Goal: Transaction & Acquisition: Book appointment/travel/reservation

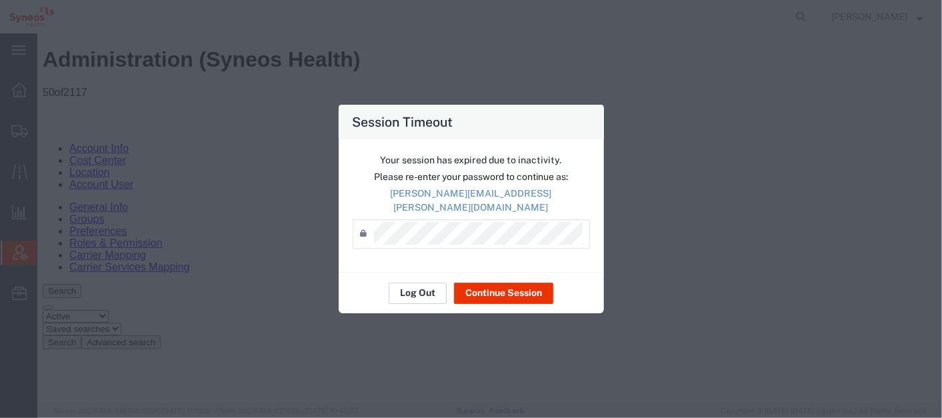
click at [415, 285] on button "Log Out" at bounding box center [418, 293] width 58 height 21
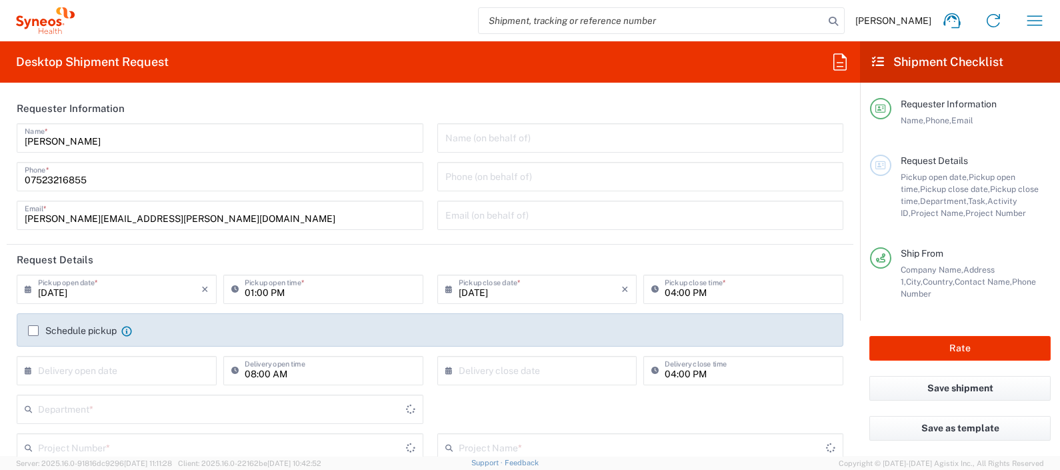
type input "8350"
type input "England"
type input "United Kingdom"
type input "Syneos Health UK Limited"
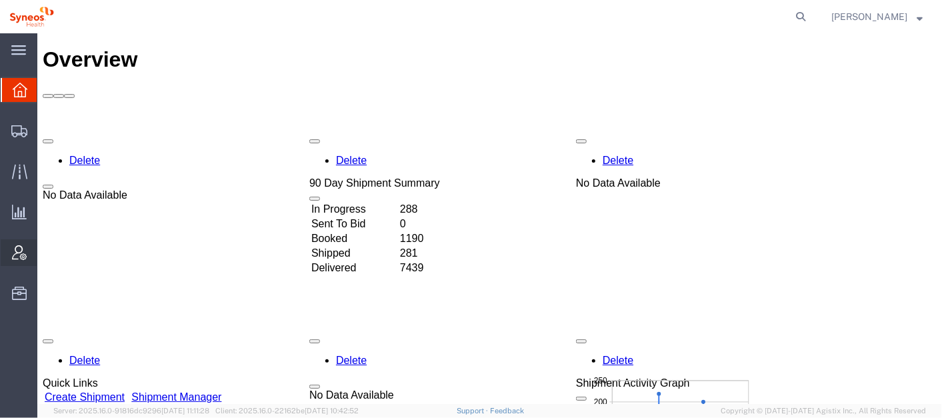
click at [46, 247] on span "Account Admin" at bounding box center [41, 252] width 9 height 27
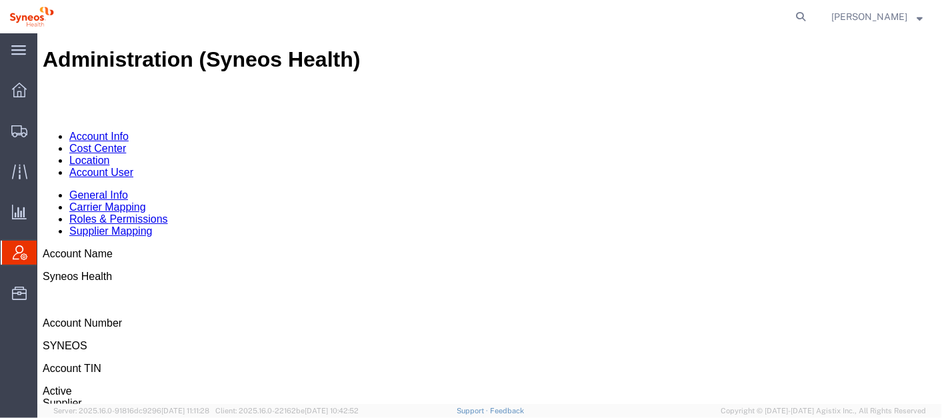
click at [133, 166] on link "Account User" at bounding box center [101, 171] width 64 height 11
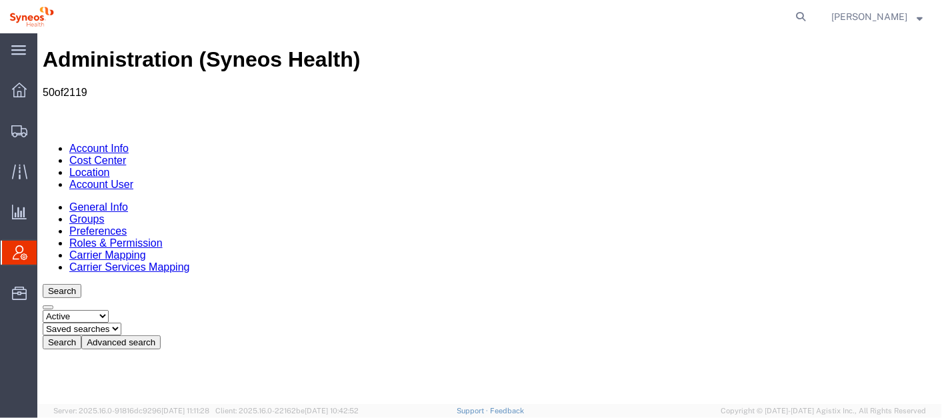
click at [810, 10] on icon at bounding box center [800, 16] width 19 height 19
paste input "56453818"
type input "56453818"
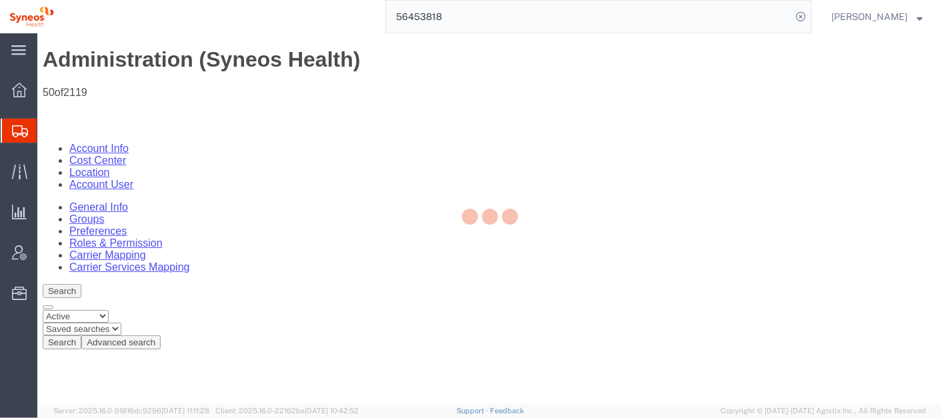
click at [467, 61] on div at bounding box center [489, 218] width 905 height 371
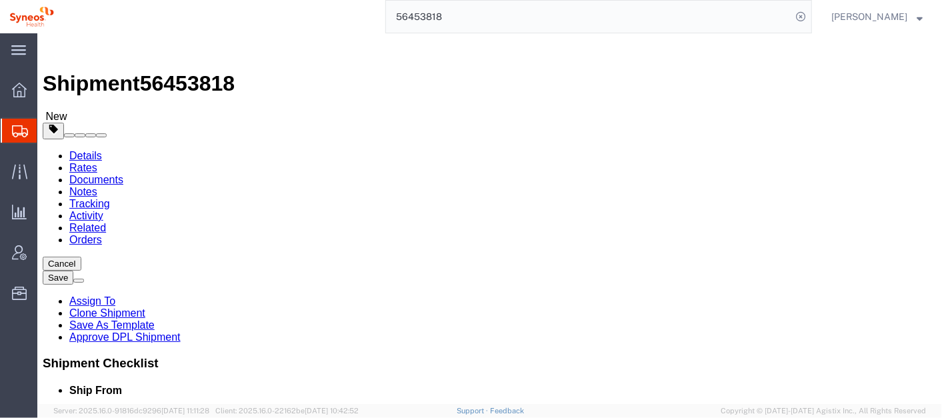
select select
select select "48861"
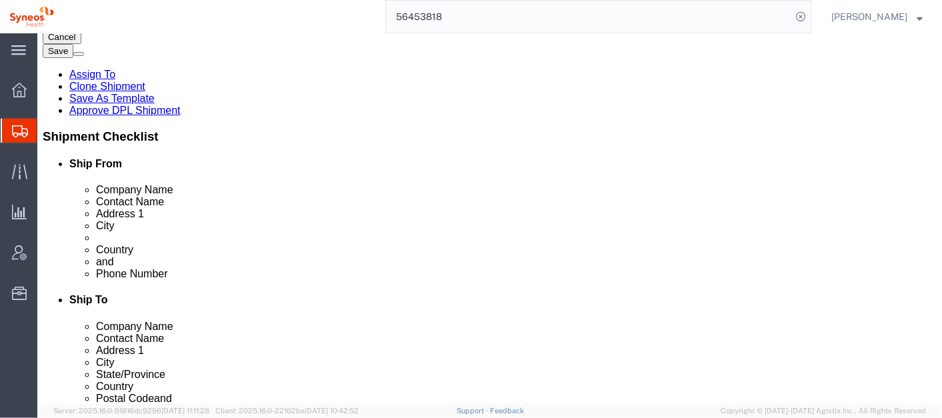
scroll to position [228, 0]
click link "ADDITIONAL INFORMATION"
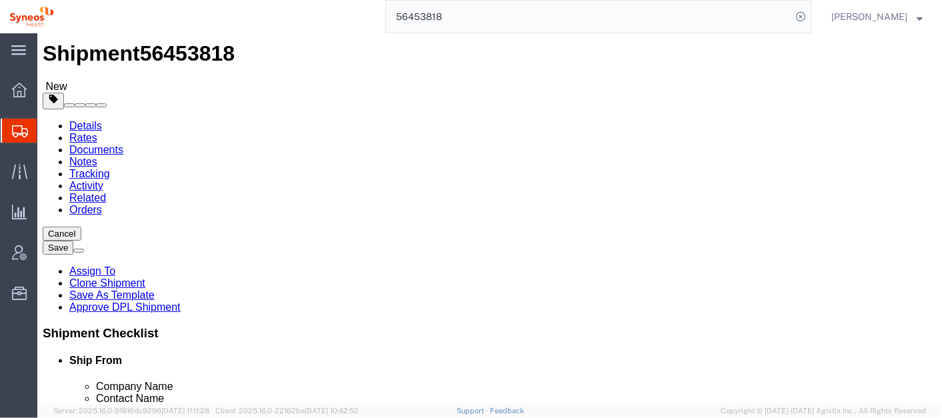
click div "Select Business No Loading Dock Business Business w/ Loading Dock Construction …"
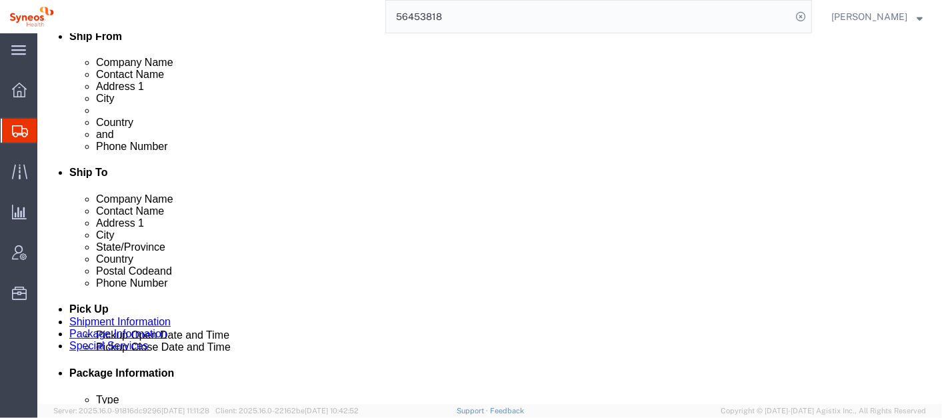
click link "ADDITIONAL INFORMATION"
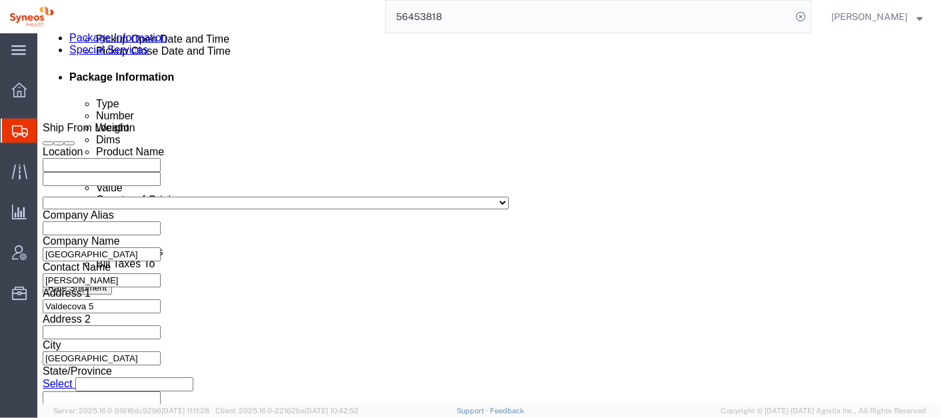
scroll to position [651, 0]
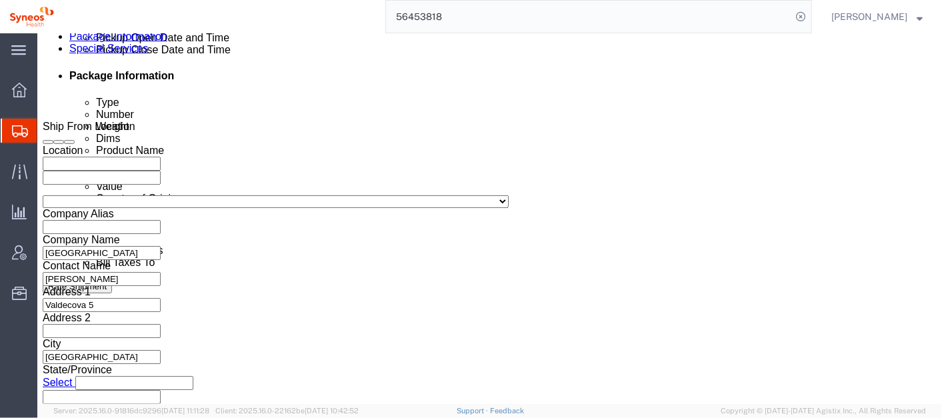
click div "Aug 11 2025 1:37 PM"
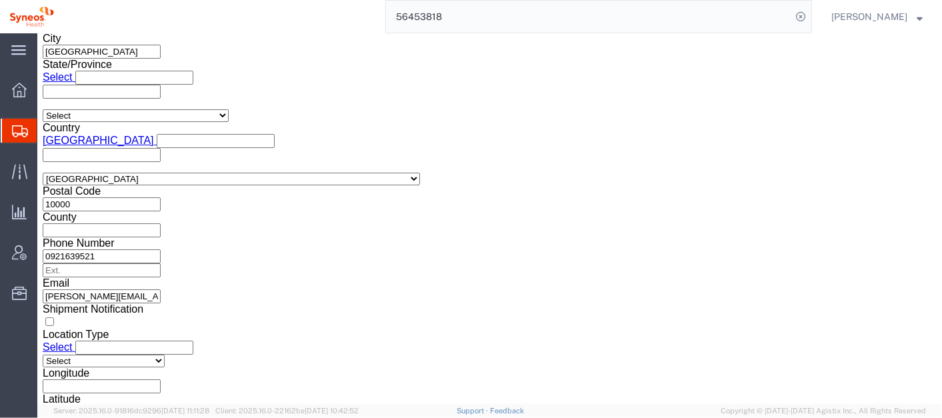
type input "2:00 PM"
click button "Apply"
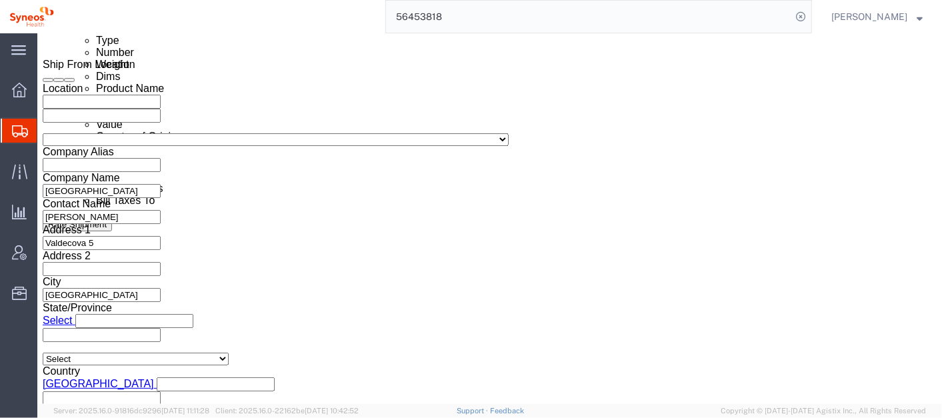
scroll to position [700, 0]
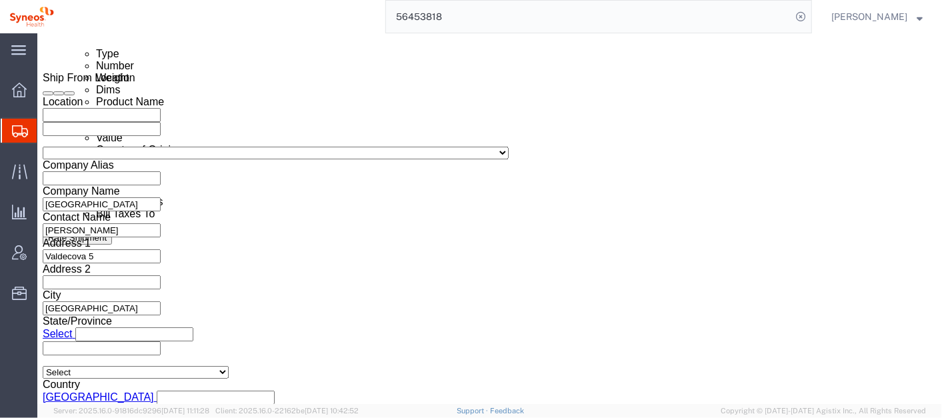
click div "Aug 11 2025 4:00 PM"
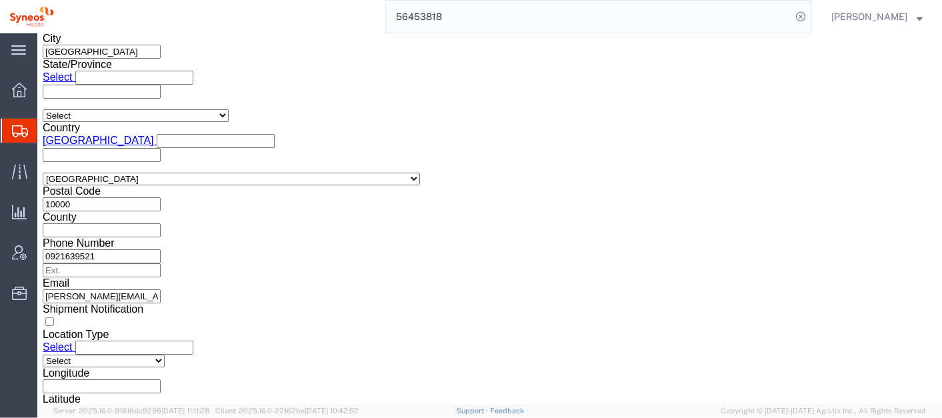
type input "6:00 PM"
click button "Apply"
click button "Rate Shipment"
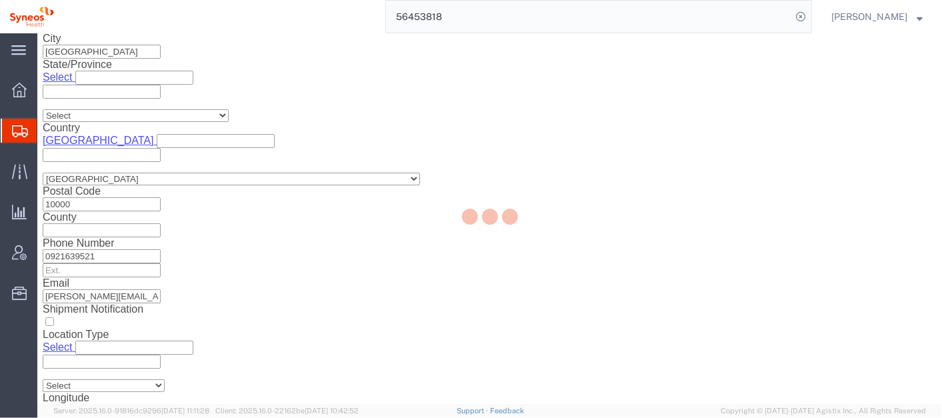
select select "48861"
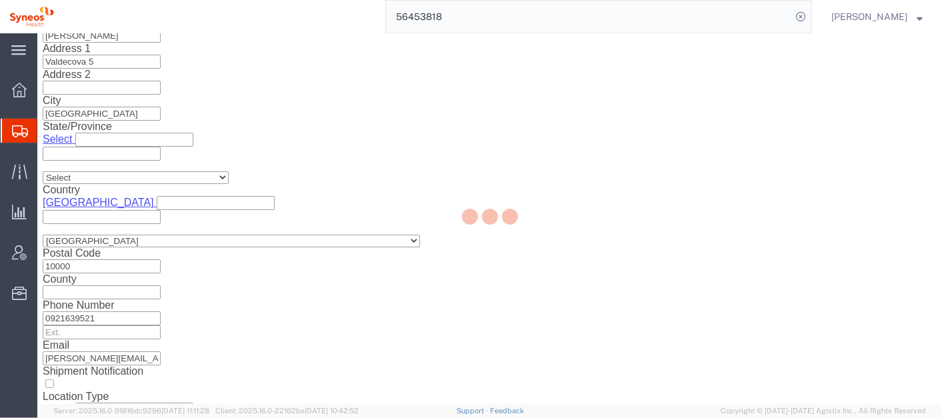
scroll to position [944, 0]
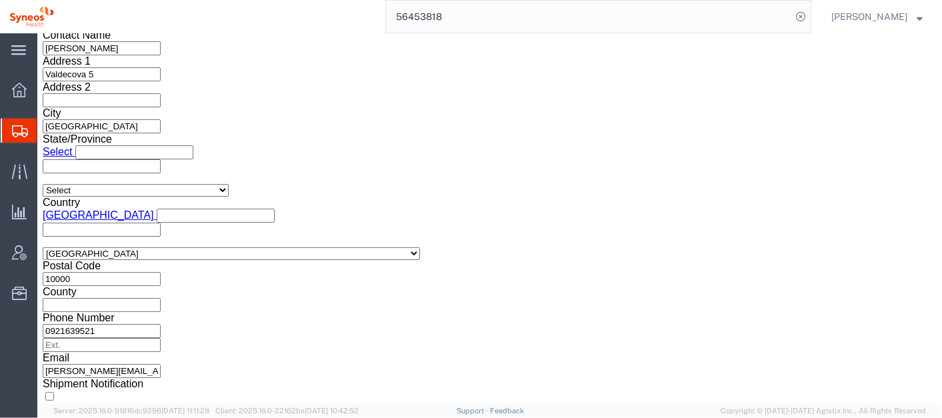
click button "Continue"
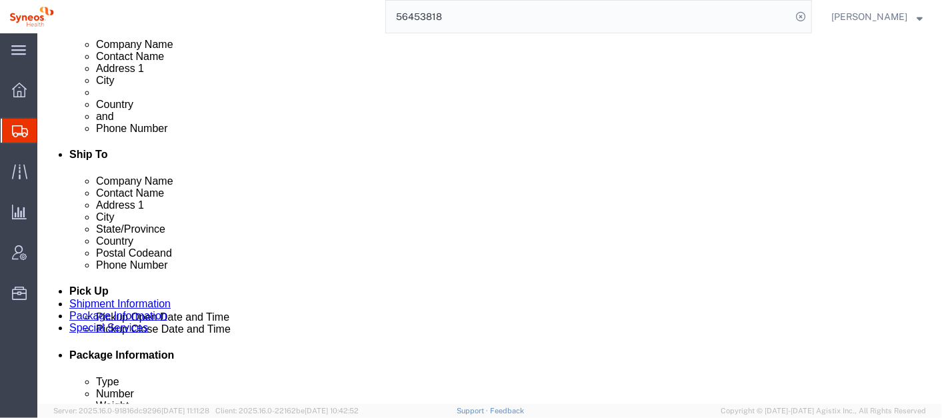
scroll to position [373, 0]
click button "Continue"
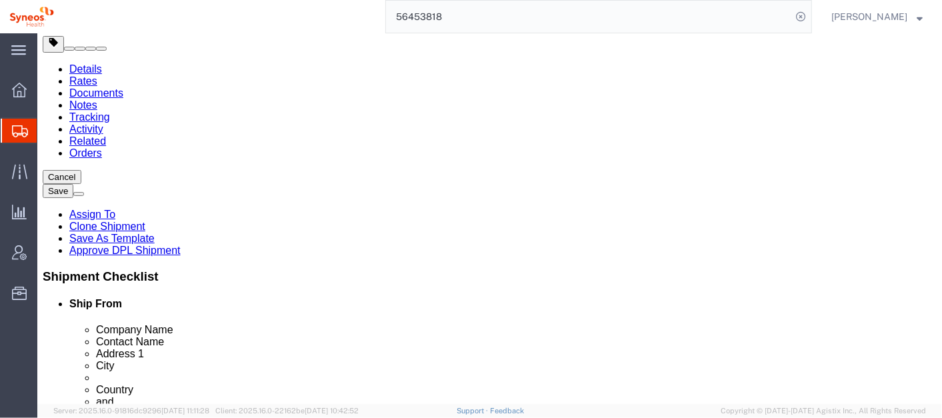
scroll to position [0, 0]
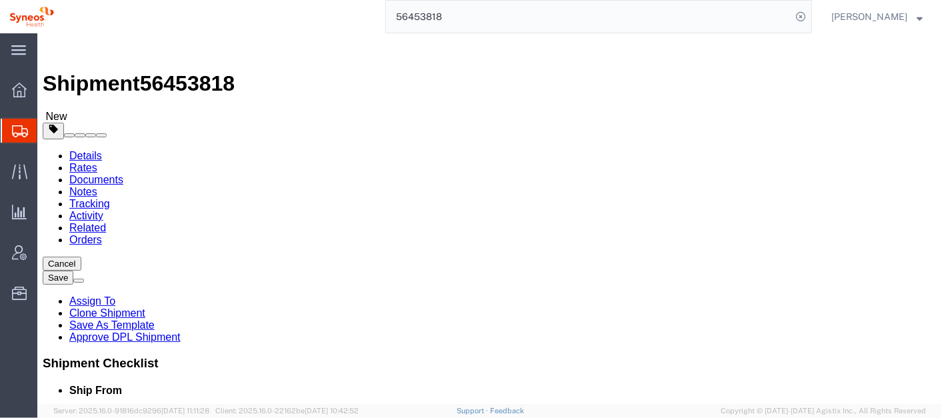
click link "Details"
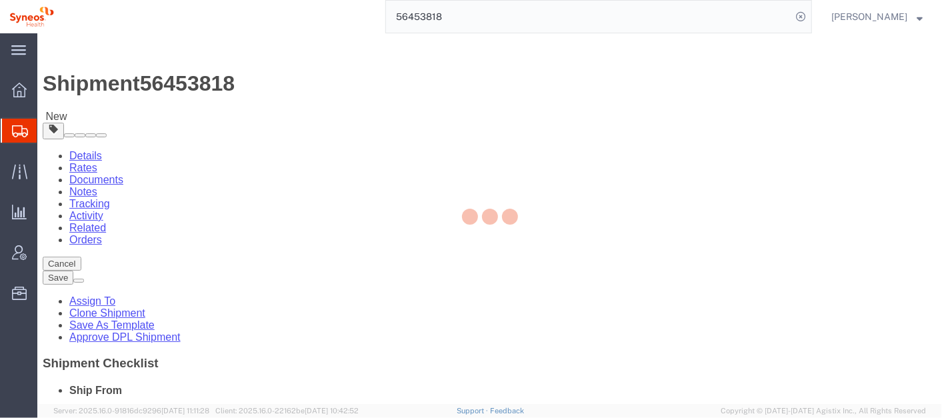
select select "48861"
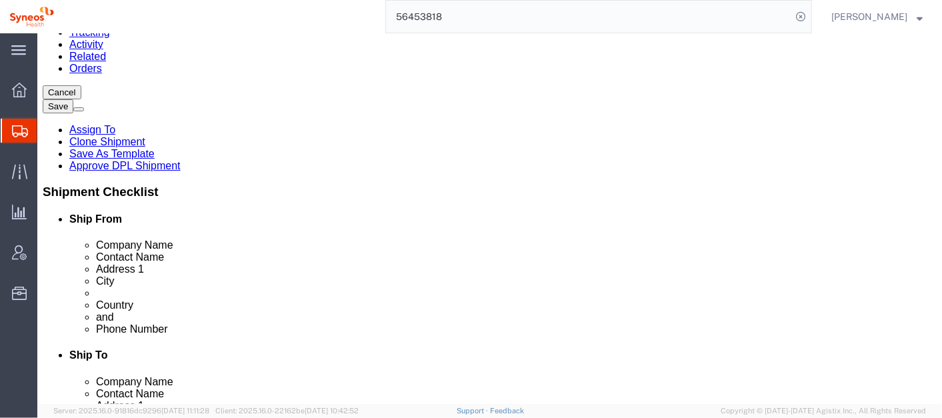
scroll to position [178, 0]
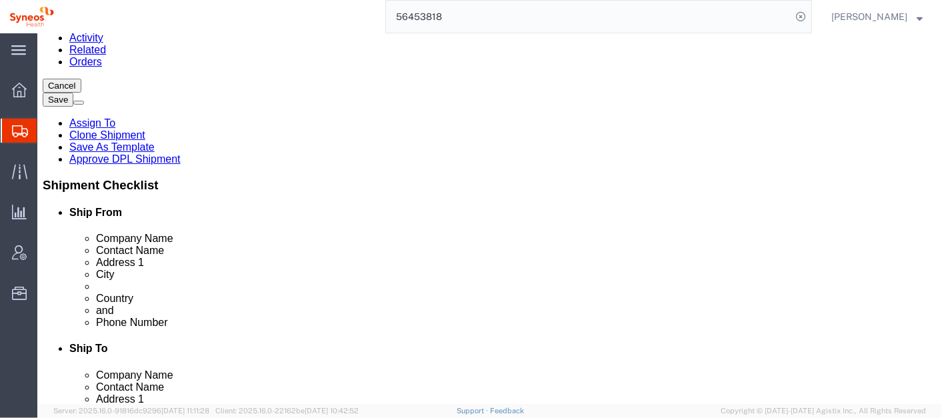
click input "0921639521"
type input "0921639521999999999"
click button "Rate Shipment"
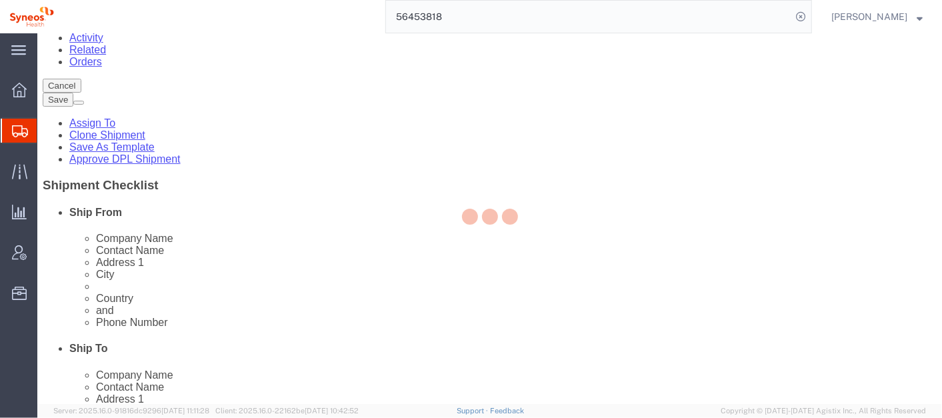
select select "48861"
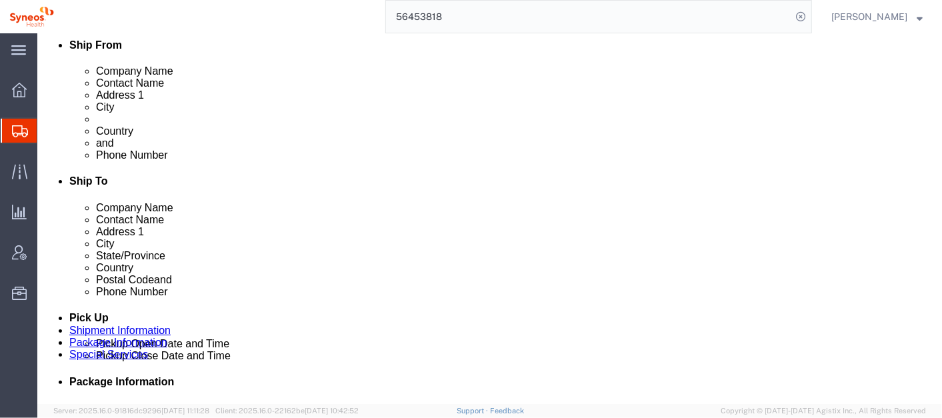
drag, startPoint x: 557, startPoint y: 170, endPoint x: 449, endPoint y: 168, distance: 108.0
click div "0921639521999999999"
type input "9"
click input "9"
paste input "1 919 876 9300"
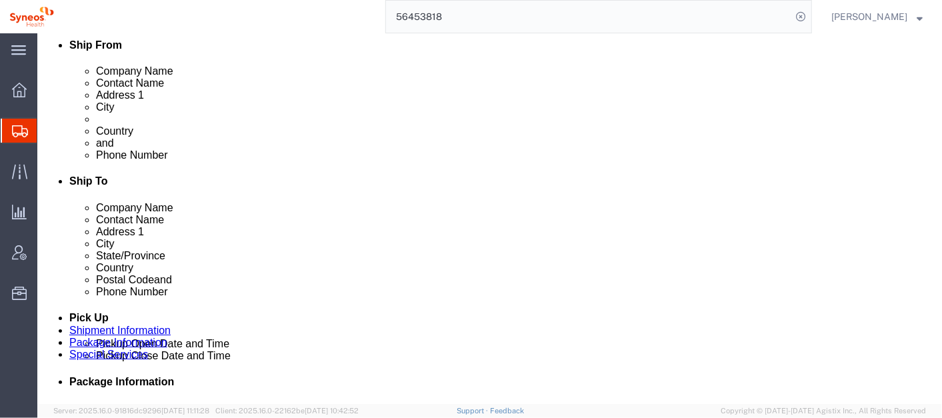
type input "1 919 876 9300"
click button "Rate Shipment"
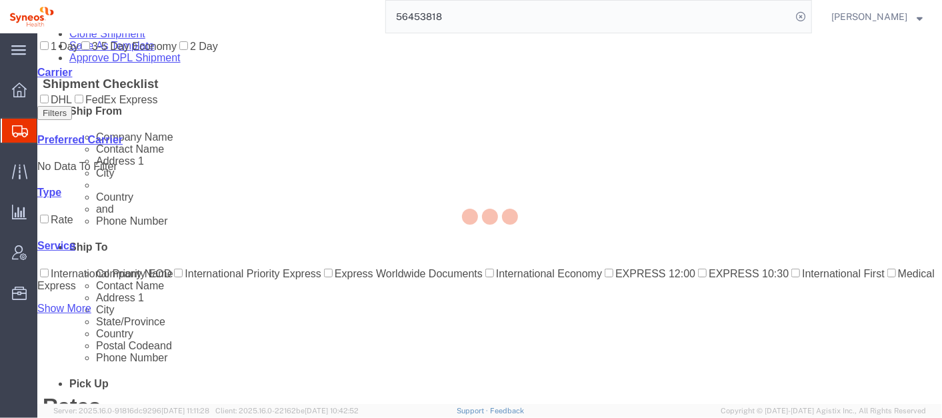
scroll to position [9, 0]
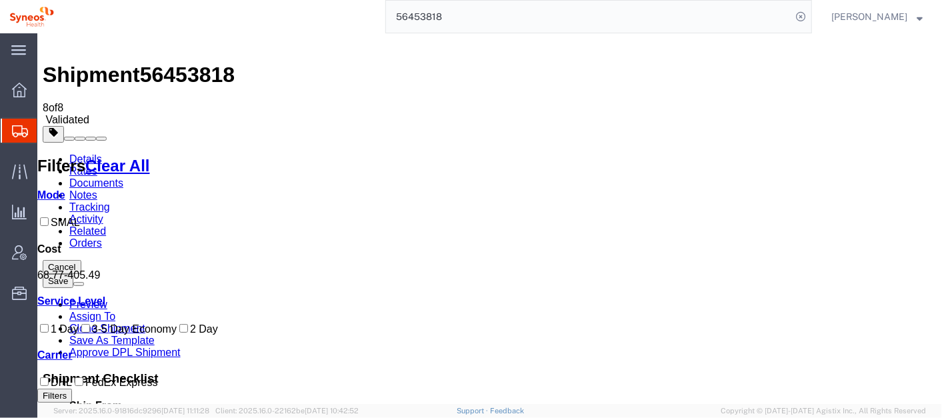
checkbox input "true"
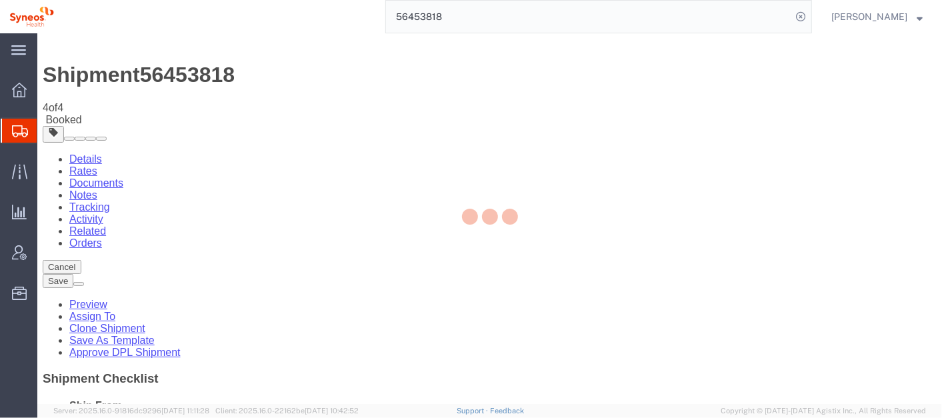
scroll to position [0, 0]
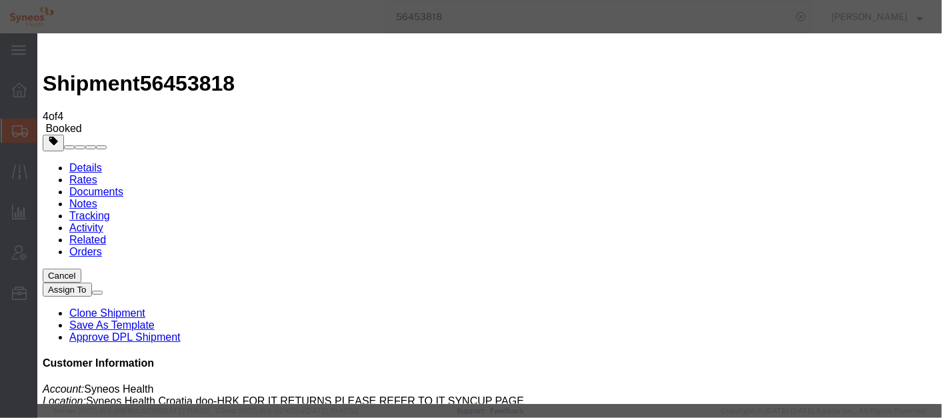
type input "julie.ryan@syneoshealth.com"
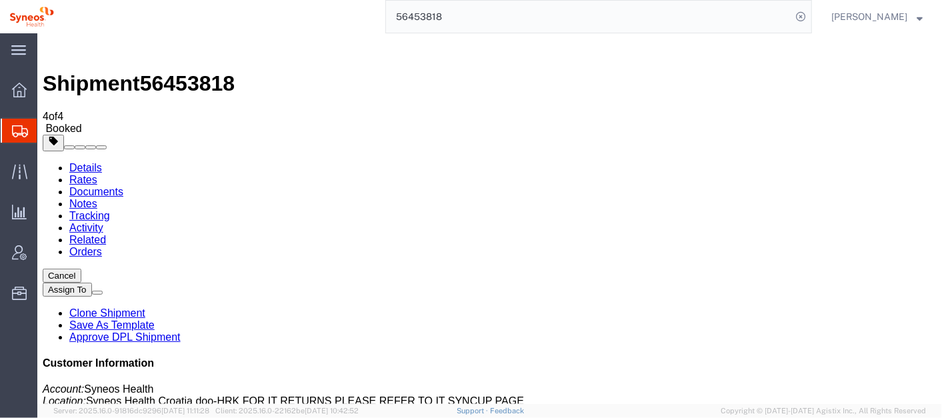
click at [76, 161] on link "Details" at bounding box center [85, 166] width 33 height 11
click link "Activity"
copy td "zlatko.ficovic@syneoshealth.com"
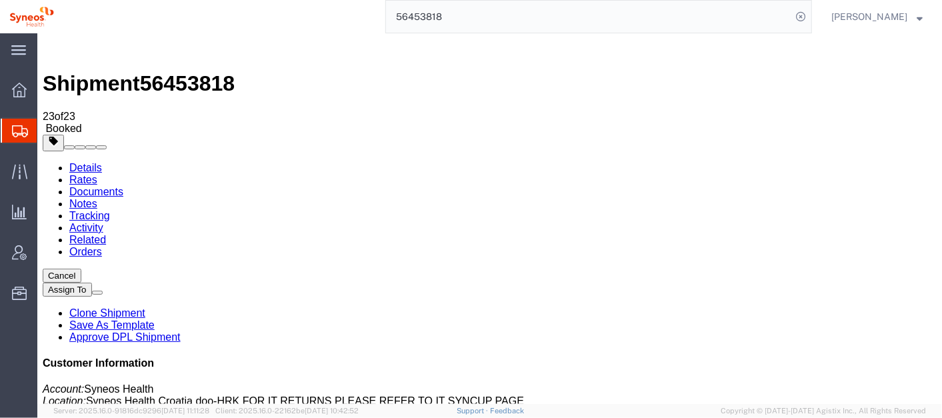
click at [96, 161] on link "Details" at bounding box center [85, 166] width 33 height 11
click link "Schedule pickup request"
drag, startPoint x: 579, startPoint y: 183, endPoint x: 337, endPoint y: 185, distance: 242.6
click div "Ship From University hospital center zagreb (Zlatko Ficovic) Valdecova 5 Zagreb…"
drag, startPoint x: 337, startPoint y: 185, endPoint x: 425, endPoint y: 255, distance: 112.0
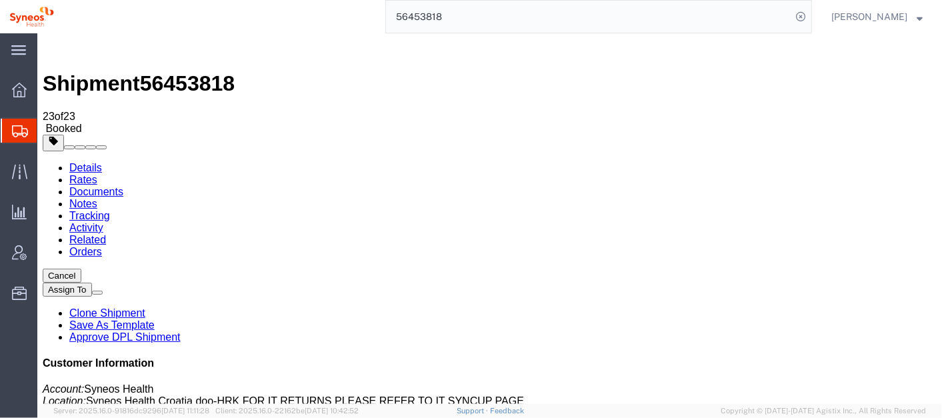
click div "Shipment Detail Ship From University hospital center zagreb (Zlatko Ficovic) Va…"
click b "2067"
drag, startPoint x: 441, startPoint y: 192, endPoint x: 437, endPoint y: 231, distance: 38.8
click div "Ship From University hospital center zagreb (Zlatko Ficovic) Valdecova 5 Zagreb…"
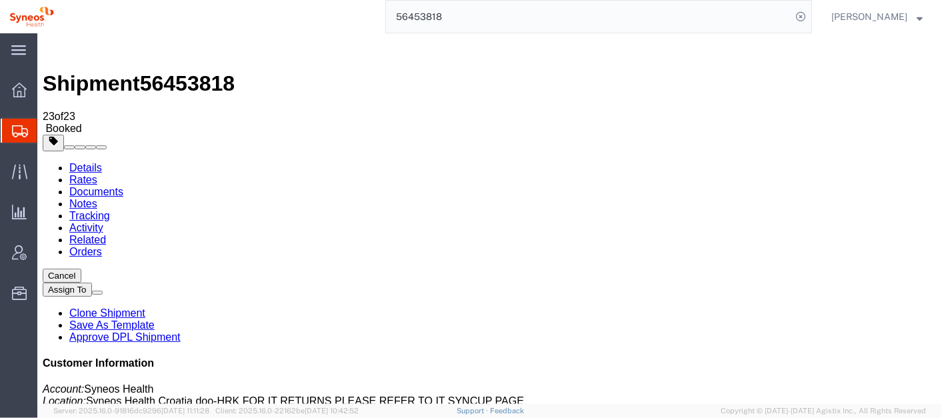
click span "button"
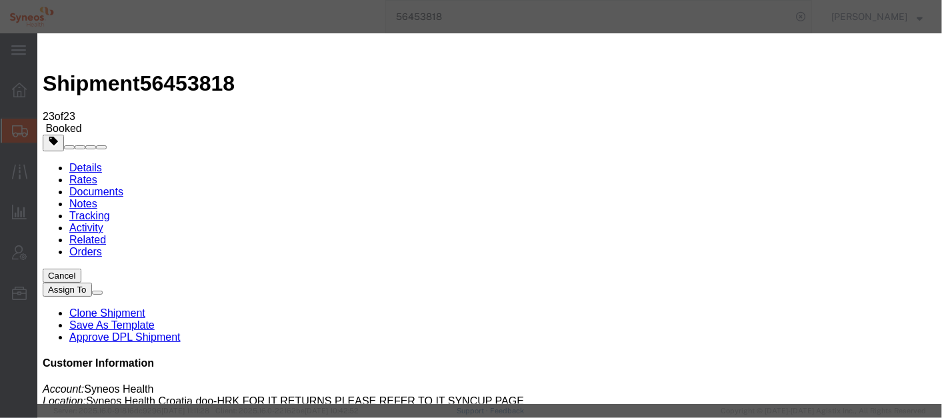
click button "button"
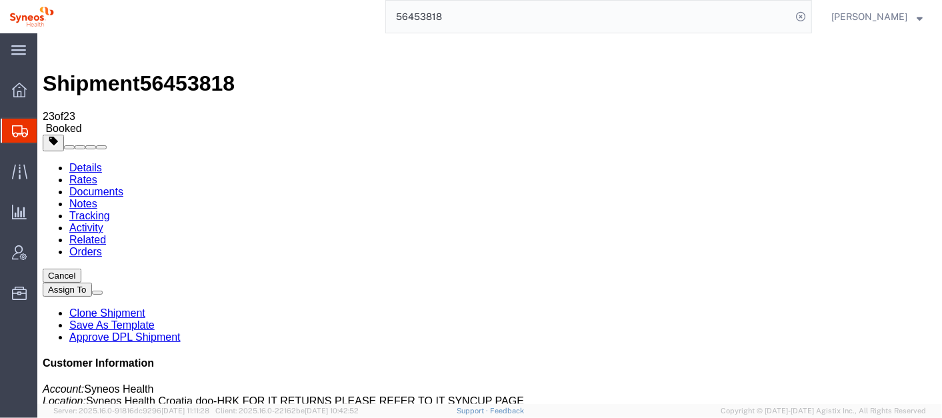
click b "2067"
copy div "Pickup request number : 2067 Edit Date and Time Pickup Date: Pickup Start Date …"
click div "Shipment Detail Ship From University hospital center zagreb (Zlatko Ficovic) Va…"
click address "University hospital center zagreb (Zlatko Ficovic) Valdecova 5 Zagreb, 10000 Cr…"
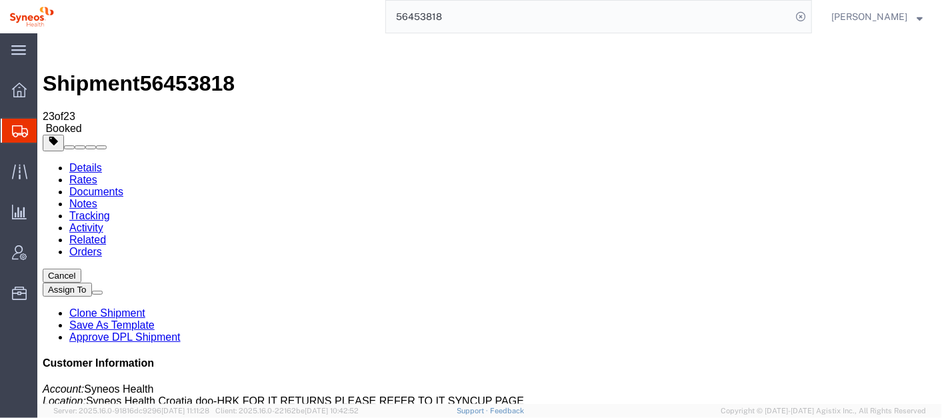
click address "University hospital center zagreb (Zlatko Ficovic) Valdecova 5 Zagreb, 10000 Cr…"
copy address "zlatko.ficovic@syneoshealth.com"
click at [46, 255] on span "Account Admin" at bounding box center [41, 252] width 9 height 27
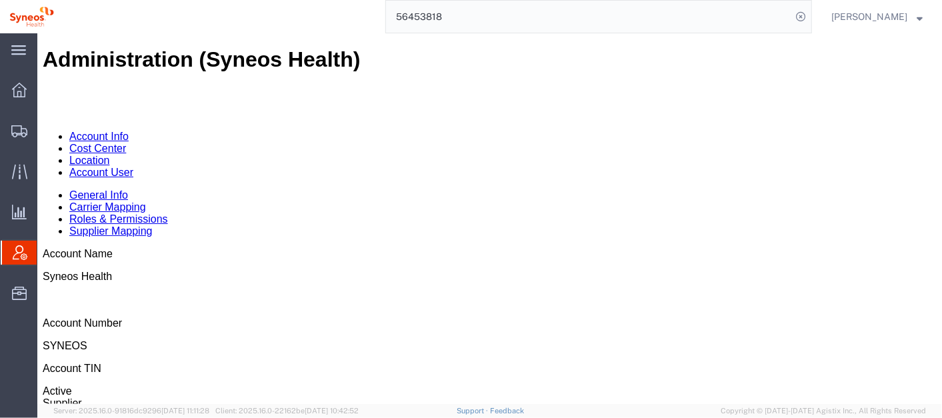
click at [133, 166] on link "Account User" at bounding box center [101, 171] width 64 height 11
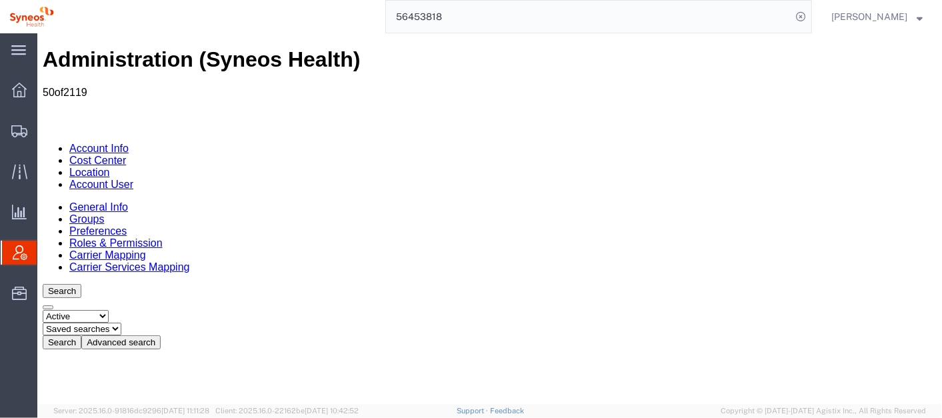
click at [160, 335] on button "Advanced search" at bounding box center [120, 342] width 79 height 14
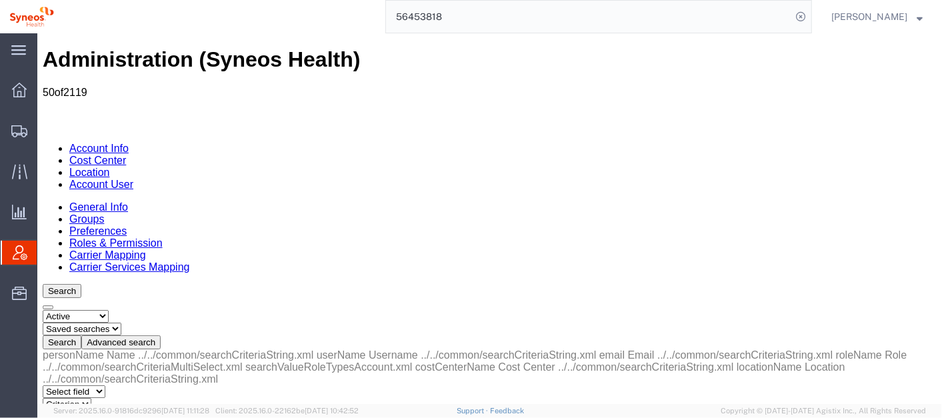
select select "email"
drag, startPoint x: 236, startPoint y: 209, endPoint x: 207, endPoint y: 275, distance: 72.8
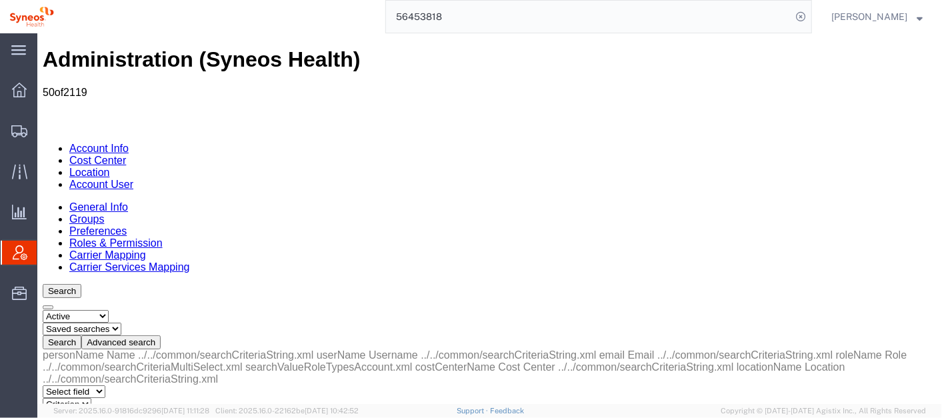
select select "is"
paste input "zlatko.ficovic@syneoshealth.com"
type input "zlatko.ficovic@syneoshealth.com"
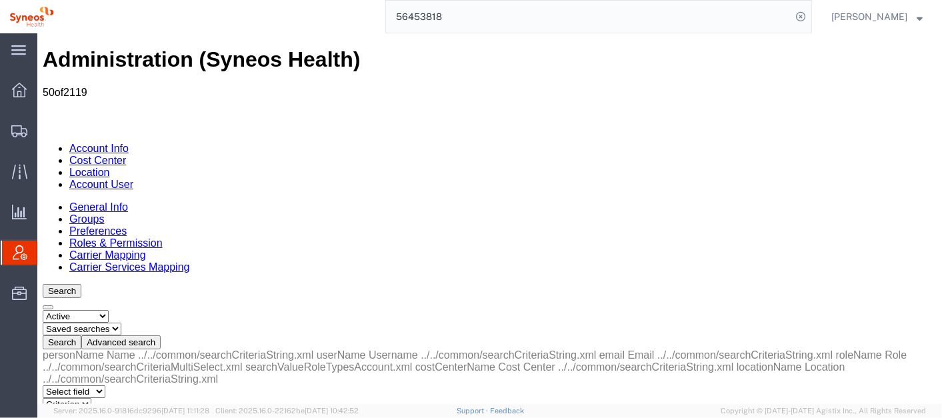
scroll to position [0, 0]
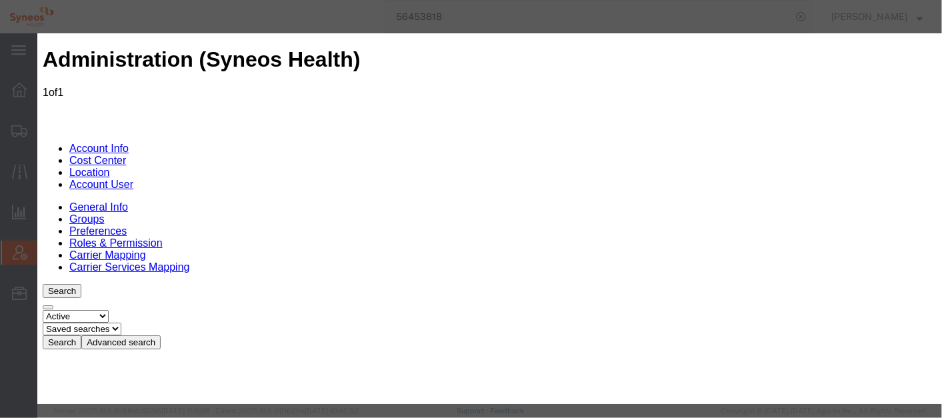
select select "DEPARTMENT"
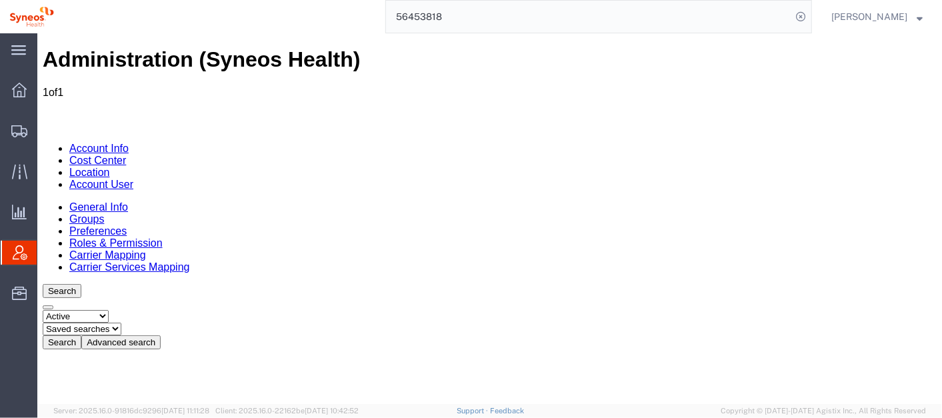
click at [46, 127] on span "Shipments" at bounding box center [41, 130] width 9 height 27
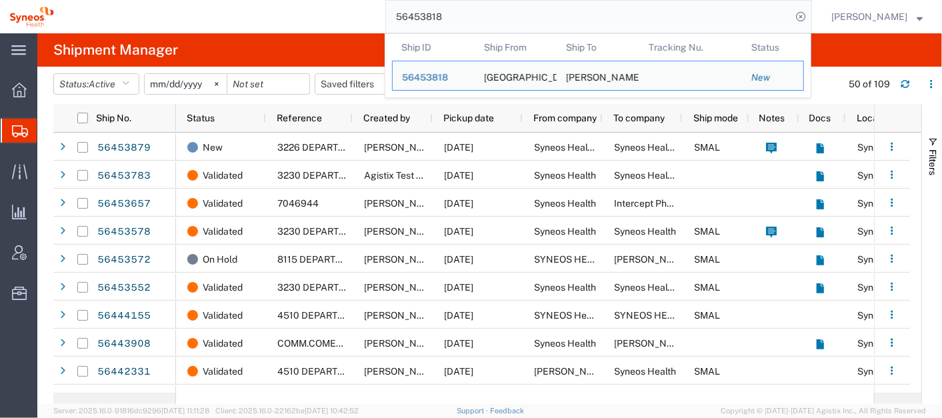
click at [479, 20] on input "56453818" at bounding box center [588, 17] width 405 height 32
click at [480, 20] on input "56453818" at bounding box center [588, 17] width 405 height 32
